Goal: Transaction & Acquisition: Purchase product/service

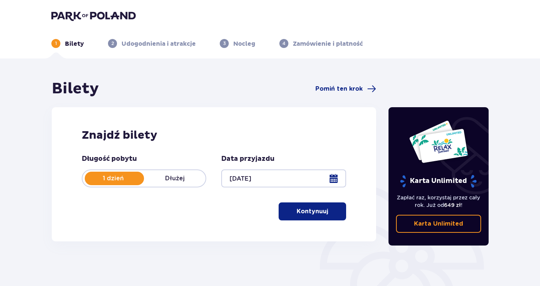
click at [332, 176] on div at bounding box center [283, 178] width 124 height 18
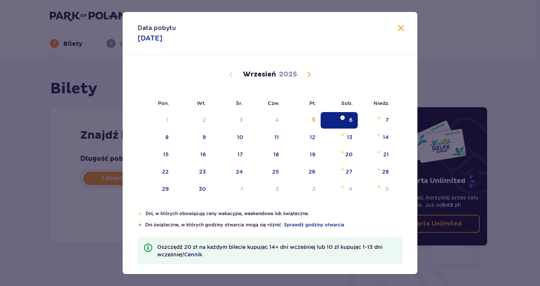
click at [339, 118] on div "6" at bounding box center [338, 120] width 37 height 16
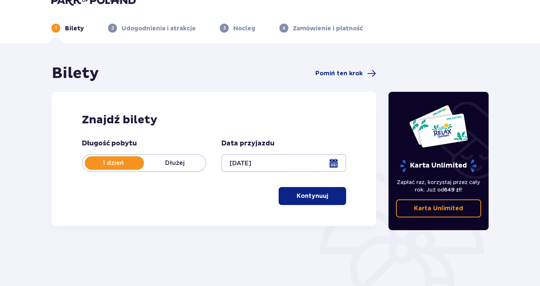
scroll to position [18, 0]
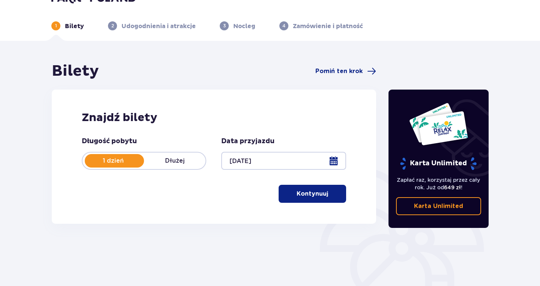
click at [307, 194] on p "Kontynuuj" at bounding box center [311, 194] width 31 height 8
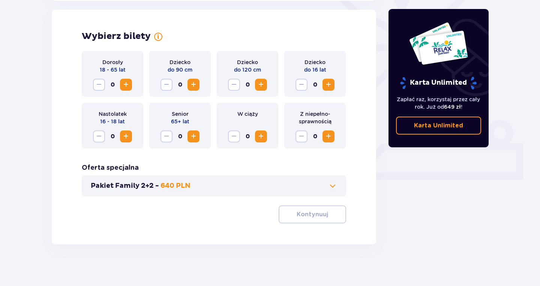
scroll to position [208, 0]
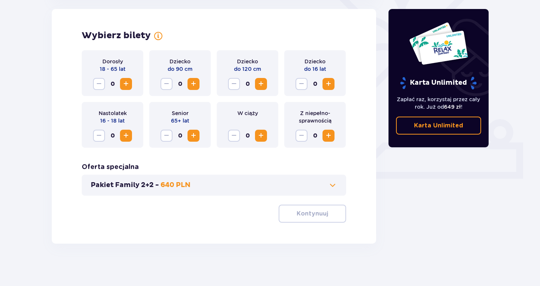
click at [126, 83] on span "Increase" at bounding box center [125, 83] width 9 height 9
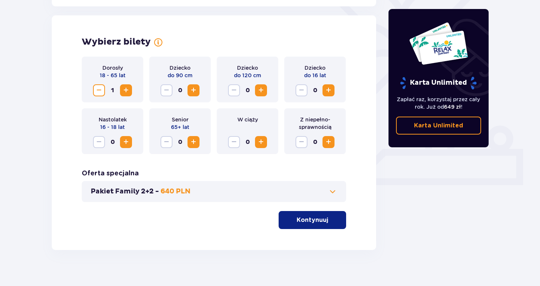
scroll to position [199, 0]
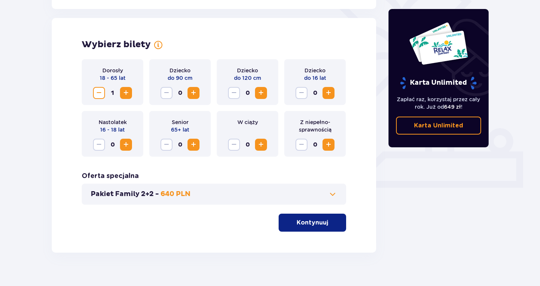
click at [330, 93] on span "Increase" at bounding box center [328, 92] width 9 height 9
click at [312, 222] on p "Kontynuuj" at bounding box center [311, 222] width 31 height 8
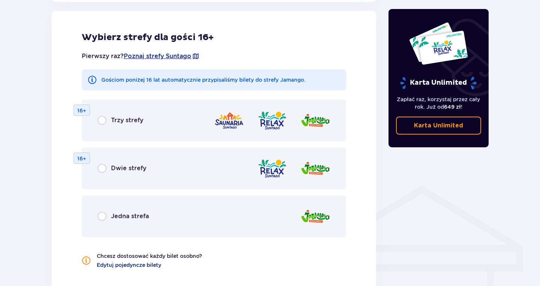
scroll to position [424, 0]
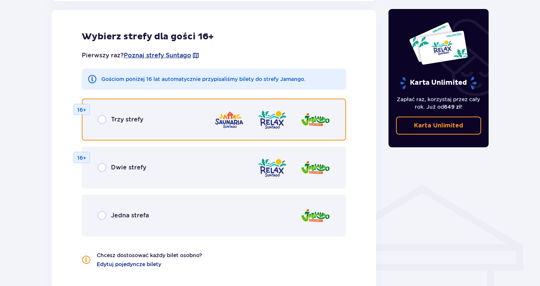
click at [102, 119] on input "radio" at bounding box center [101, 119] width 9 height 9
radio input "true"
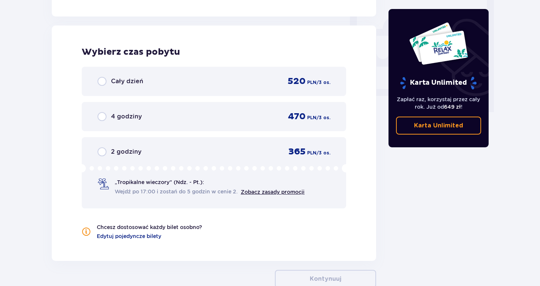
scroll to position [704, 0]
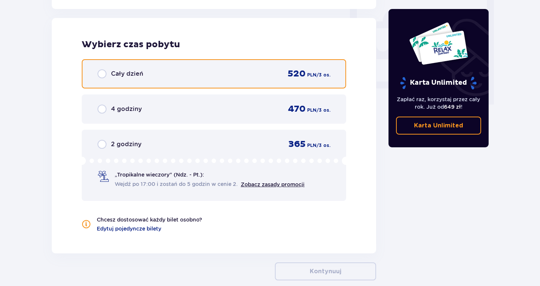
click at [101, 75] on input "radio" at bounding box center [101, 73] width 9 height 9
radio input "true"
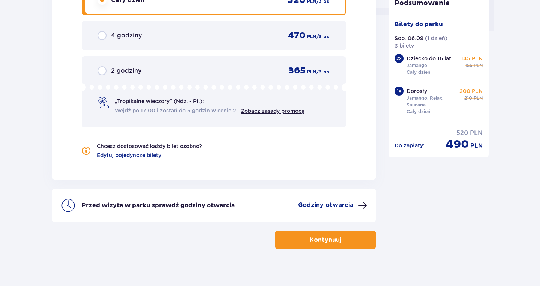
scroll to position [785, 0]
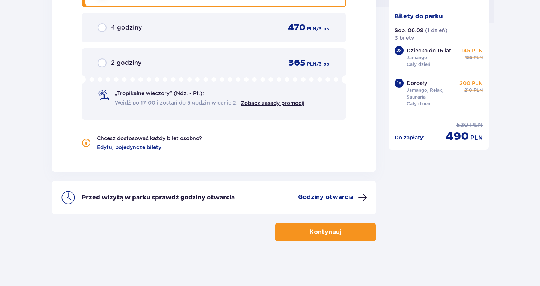
click at [314, 231] on p "Kontynuuj" at bounding box center [325, 232] width 31 height 8
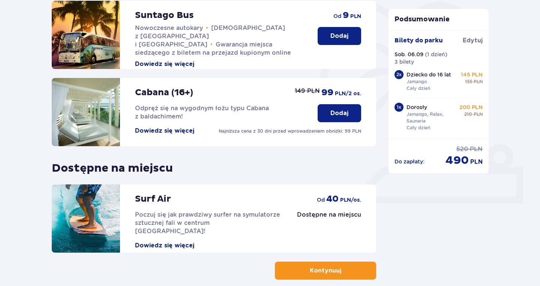
scroll to position [222, 0]
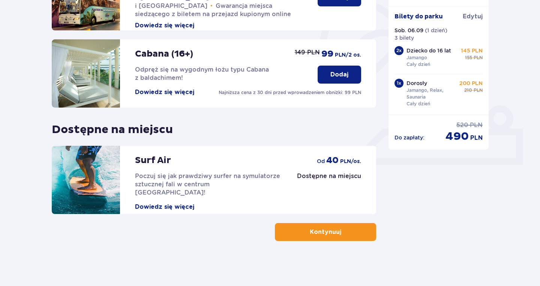
click at [320, 229] on p "Kontynuuj" at bounding box center [325, 232] width 31 height 8
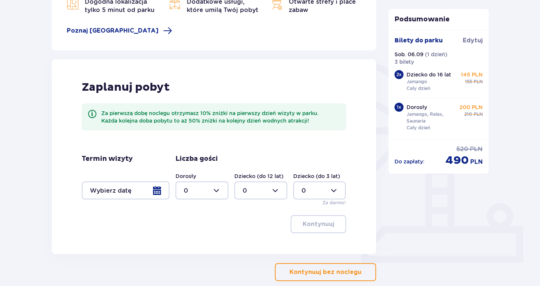
scroll to position [164, 0]
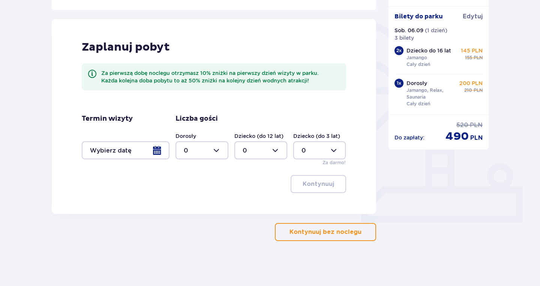
click at [330, 232] on p "Kontynuuj bez noclegu" at bounding box center [325, 232] width 72 height 8
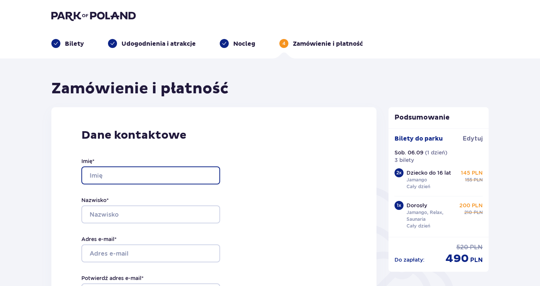
click at [165, 177] on input "Imię *" at bounding box center [150, 175] width 139 height 18
type input "Michał"
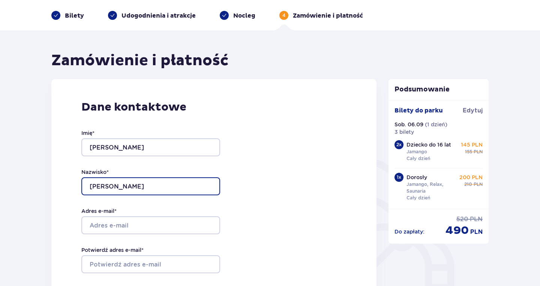
scroll to position [30, 0]
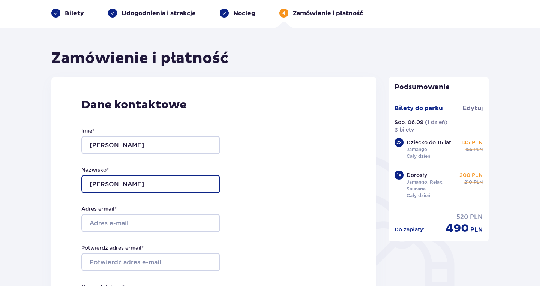
type input "Wiśniewski"
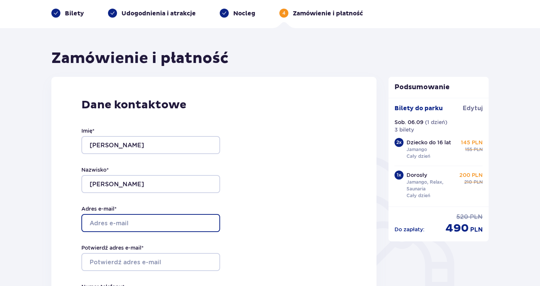
click at [118, 223] on input "Adres e-mail *" at bounding box center [150, 223] width 139 height 18
type input "[EMAIL_ADDRESS][DOMAIN_NAME]"
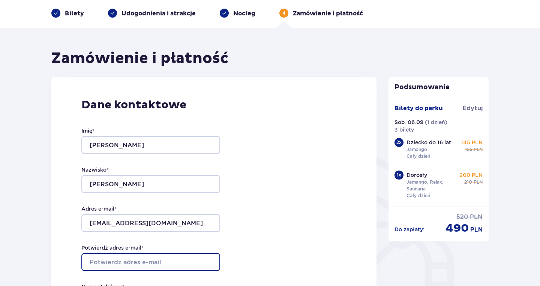
click at [107, 265] on input "Potwierdź adres e-mail *" at bounding box center [150, 262] width 139 height 18
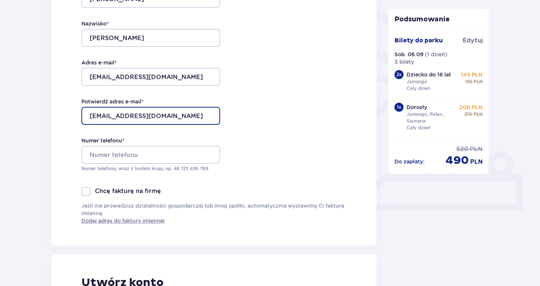
scroll to position [177, 0]
type input "[EMAIL_ADDRESS][DOMAIN_NAME]"
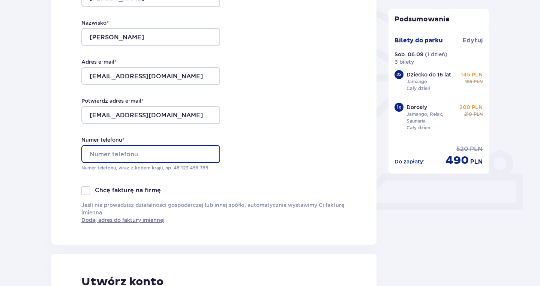
click at [135, 150] on input "Numer telefonu *" at bounding box center [150, 154] width 139 height 18
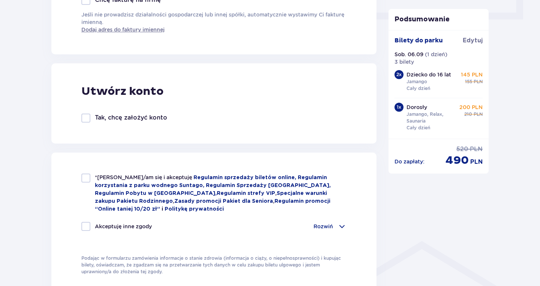
scroll to position [368, 0]
type input "48601099909"
click at [85, 119] on div at bounding box center [85, 117] width 9 height 9
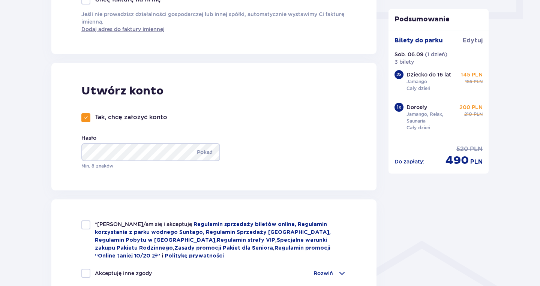
click at [87, 120] on span at bounding box center [86, 117] width 4 height 4
checkbox input "false"
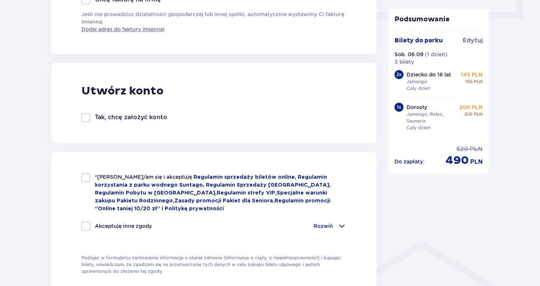
click at [87, 178] on div at bounding box center [85, 177] width 9 height 9
checkbox input "true"
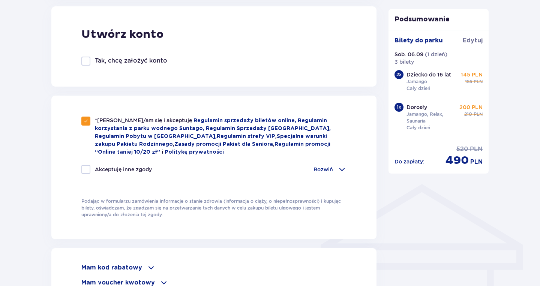
scroll to position [428, 0]
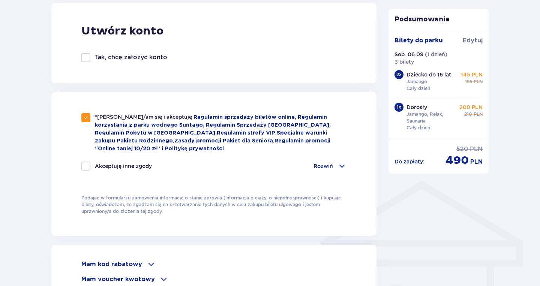
click at [89, 166] on div at bounding box center [85, 165] width 9 height 9
checkbox input "true"
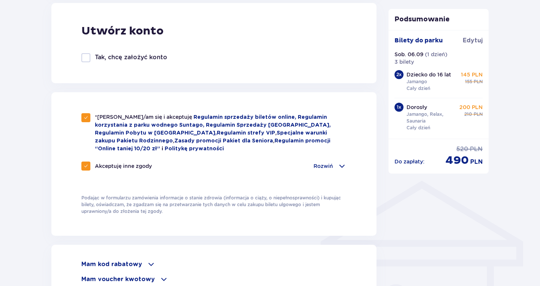
checkbox input "true"
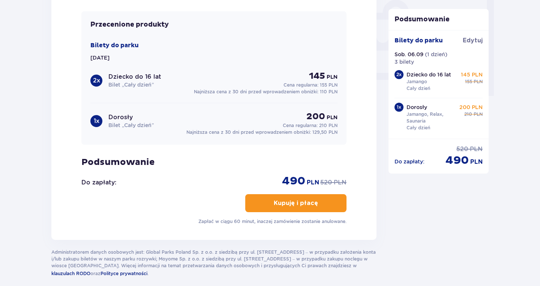
scroll to position [720, 0]
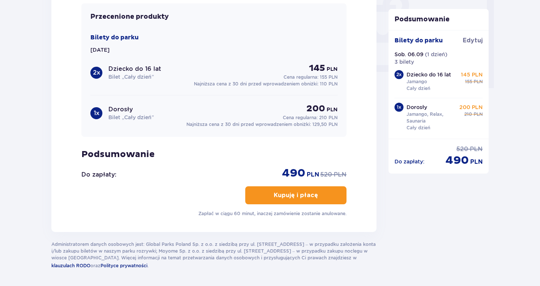
click at [290, 192] on p "Kupuję i płacę" at bounding box center [296, 195] width 44 height 8
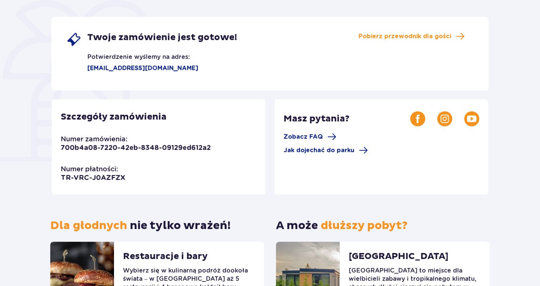
scroll to position [126, 0]
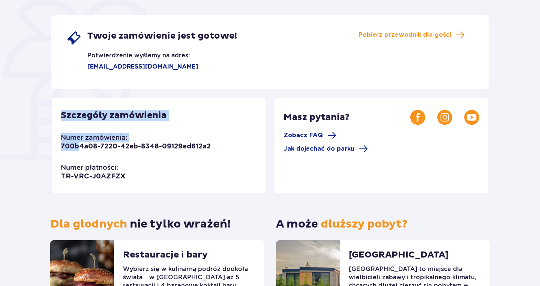
drag, startPoint x: 61, startPoint y: 114, endPoint x: 81, endPoint y: 145, distance: 37.3
click at [81, 145] on div "Szczegóły zamówienia Numer zamówienia: 700b4a08-7220-42eb-8348-09129ed612a2 Num…" at bounding box center [159, 145] width 214 height 95
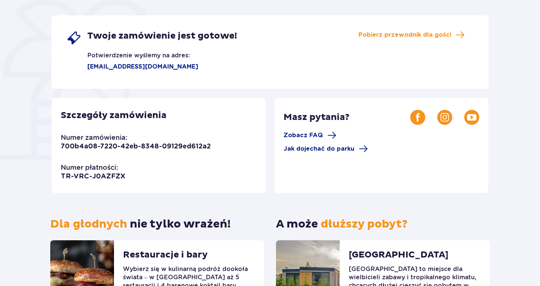
drag, startPoint x: 123, startPoint y: 176, endPoint x: 93, endPoint y: 161, distance: 33.0
click at [93, 161] on div "Szczegóły zamówienia Numer zamówienia: 700b4a08-7220-42eb-8348-09129ed612a2 Num…" at bounding box center [159, 145] width 214 height 95
drag, startPoint x: 63, startPoint y: 114, endPoint x: 86, endPoint y: 136, distance: 32.6
click at [86, 136] on div "Szczegóły zamówienia Numer zamówienia: 700b4a08-7220-42eb-8348-09129ed612a2 Num…" at bounding box center [159, 145] width 214 height 95
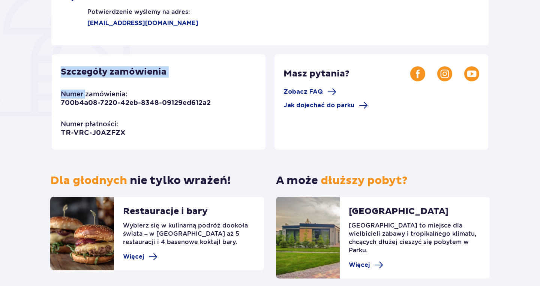
scroll to position [172, 0]
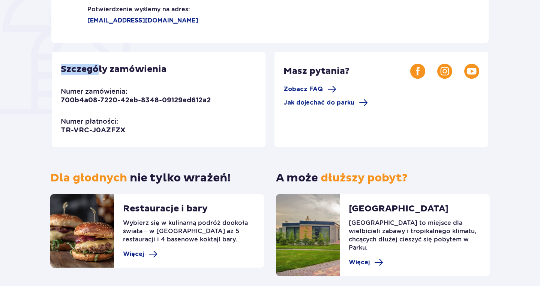
drag, startPoint x: 62, startPoint y: 67, endPoint x: 98, endPoint y: 66, distance: 36.0
click at [98, 66] on p "Szczegóły zamówienia" at bounding box center [114, 69] width 106 height 11
drag, startPoint x: 164, startPoint y: 71, endPoint x: 88, endPoint y: 68, distance: 76.5
click at [89, 69] on p "Szczegóły zamówienia" at bounding box center [114, 69] width 106 height 11
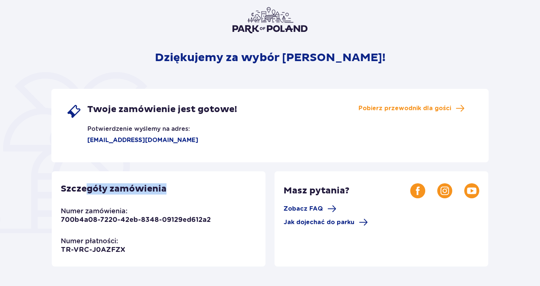
scroll to position [59, 0]
